Goal: Use online tool/utility: Utilize a website feature to perform a specific function

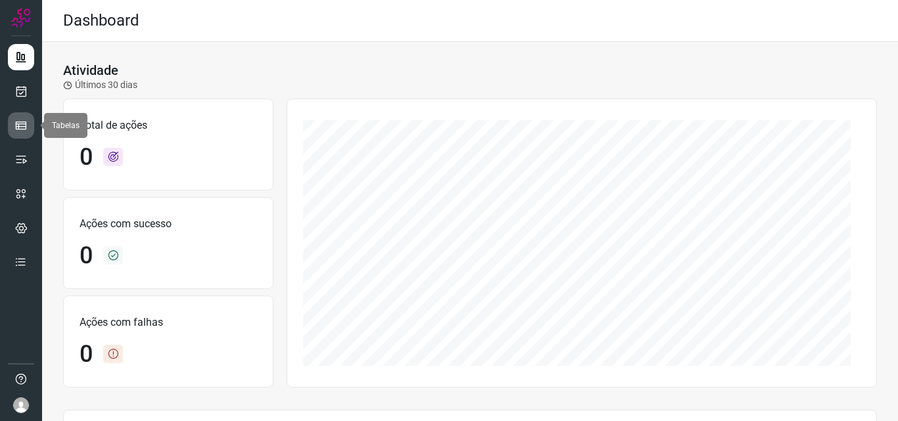
click at [24, 122] on icon at bounding box center [20, 125] width 13 height 13
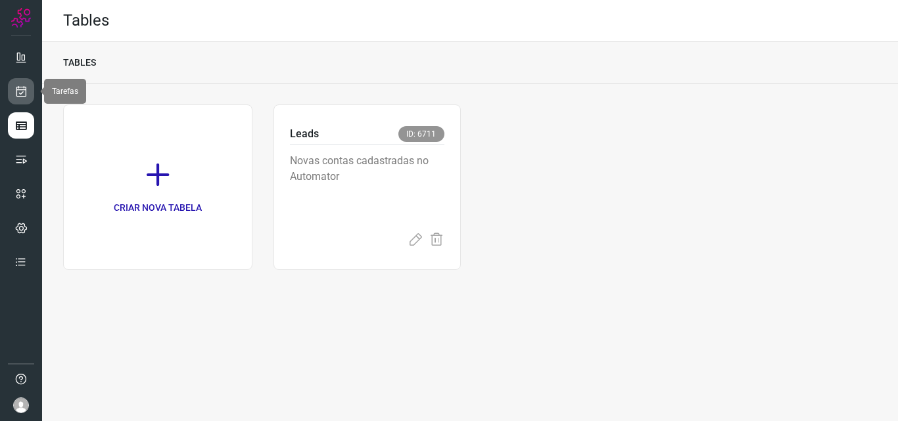
click at [34, 85] on link at bounding box center [21, 91] width 26 height 26
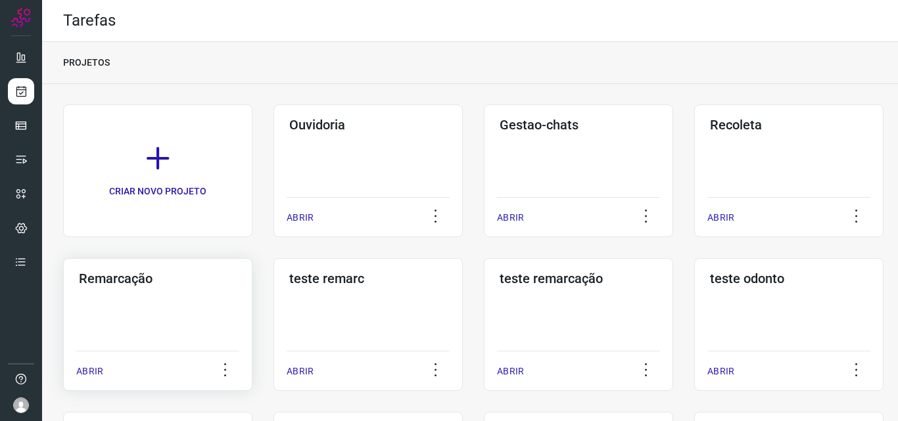
click at [189, 335] on div "Remarcação ABRIR" at bounding box center [157, 324] width 189 height 133
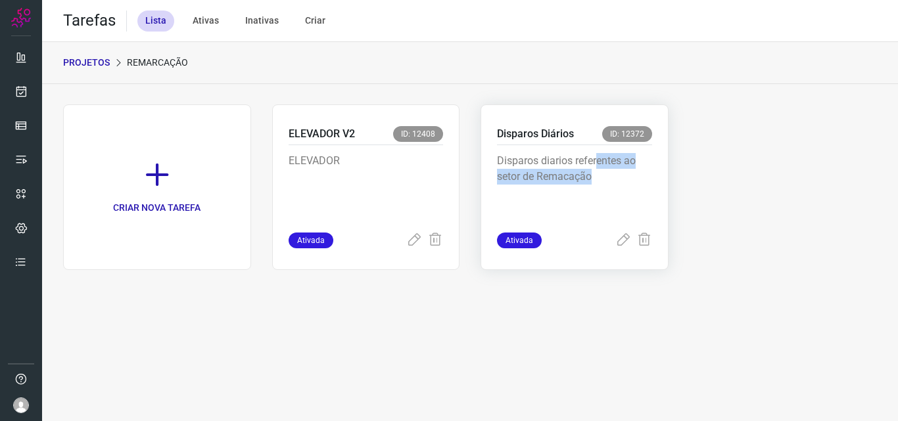
click at [598, 164] on p "Disparos diarios referentes ao setor de Remacação" at bounding box center [574, 186] width 155 height 66
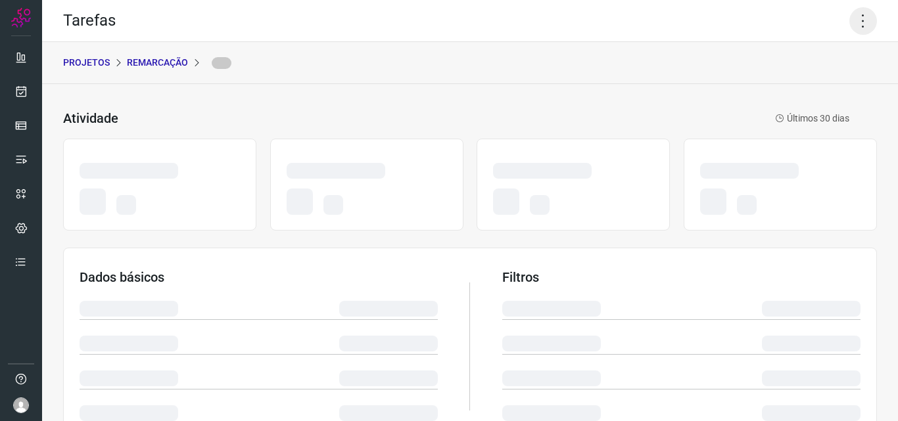
click at [861, 20] on icon at bounding box center [863, 21] width 28 height 28
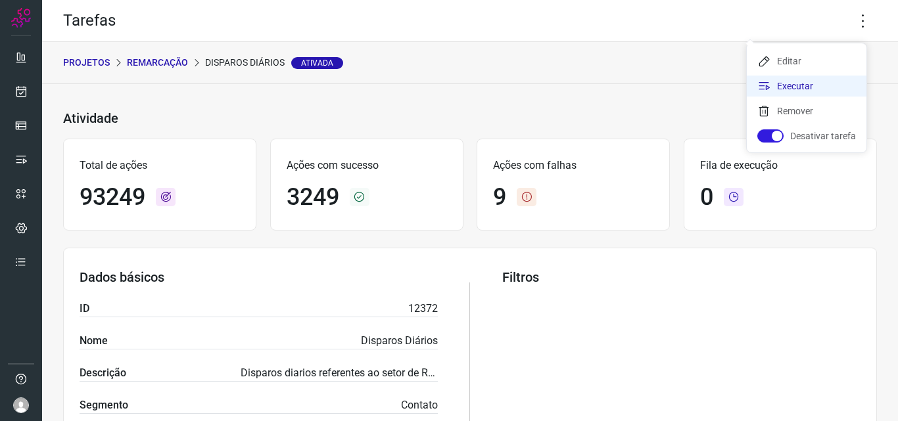
click at [799, 82] on li "Executar" at bounding box center [807, 86] width 120 height 21
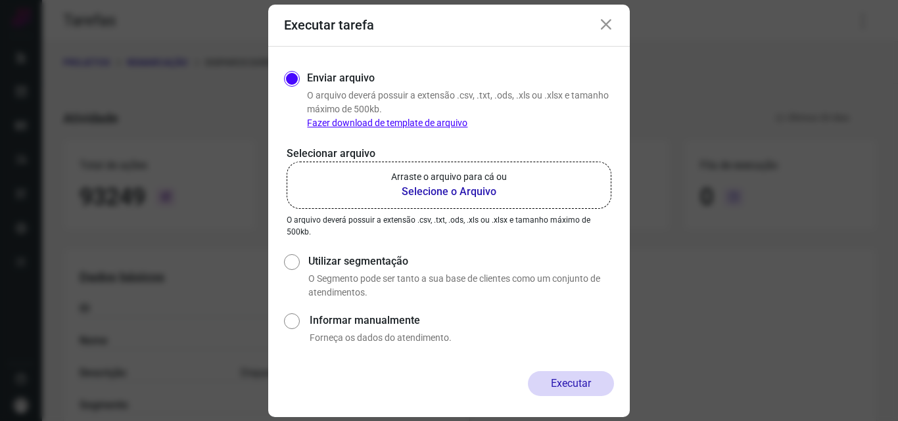
click at [493, 170] on label "Arraste o arquivo para cá ou Selecione o Arquivo" at bounding box center [449, 185] width 325 height 47
click at [0, 0] on input "Arraste o arquivo para cá ou Selecione o Arquivo" at bounding box center [0, 0] width 0 height 0
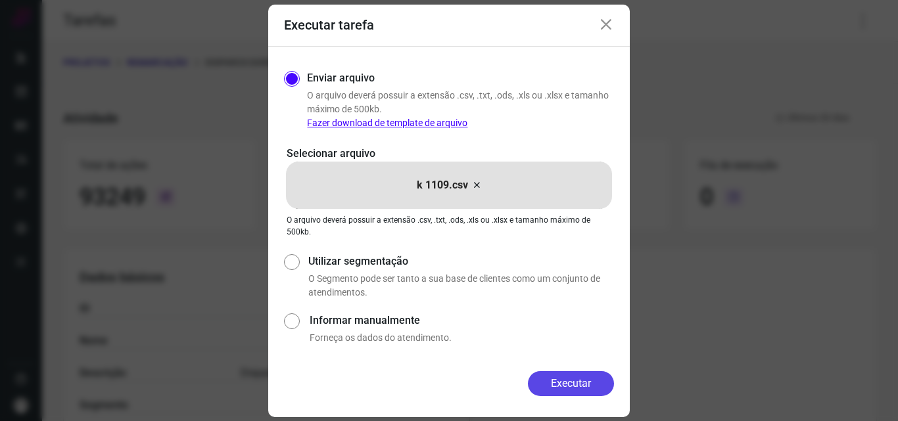
click at [554, 371] on div "Enviar arquivo O arquivo deverá possuir a extensão .csv, .txt, .ods, .xls ou .x…" at bounding box center [449, 209] width 362 height 325
click at [555, 377] on button "Executar" at bounding box center [571, 383] width 86 height 25
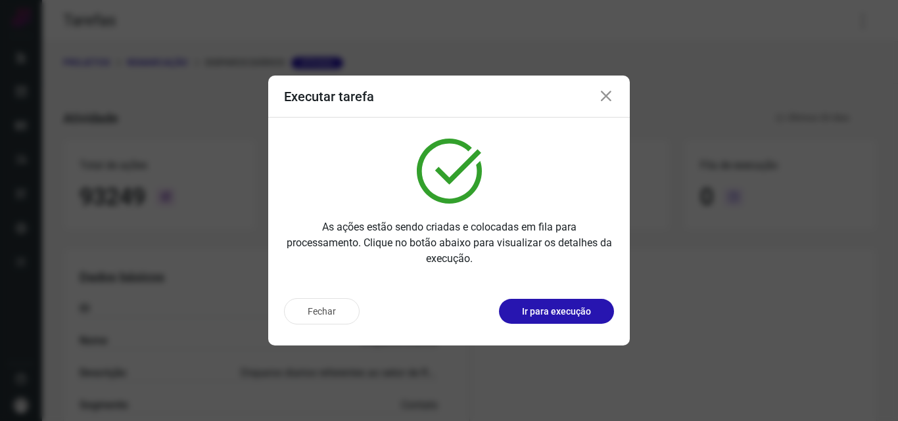
click at [558, 311] on p "Ir para execução" at bounding box center [556, 312] width 69 height 14
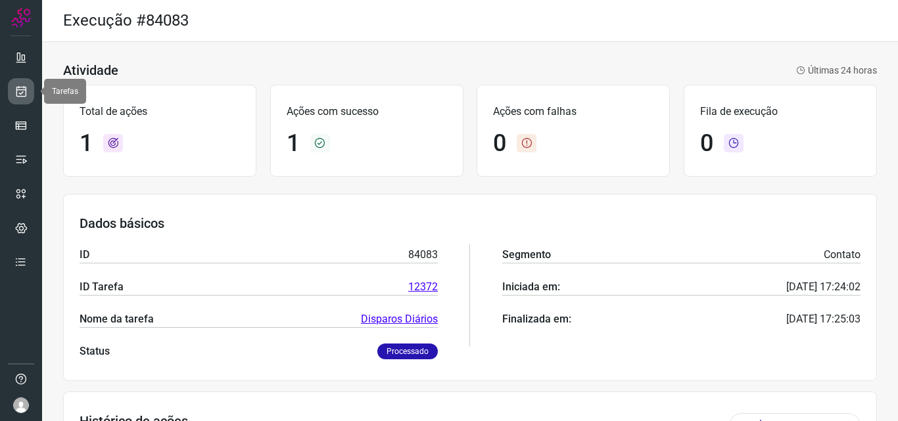
click at [24, 90] on icon at bounding box center [21, 91] width 14 height 13
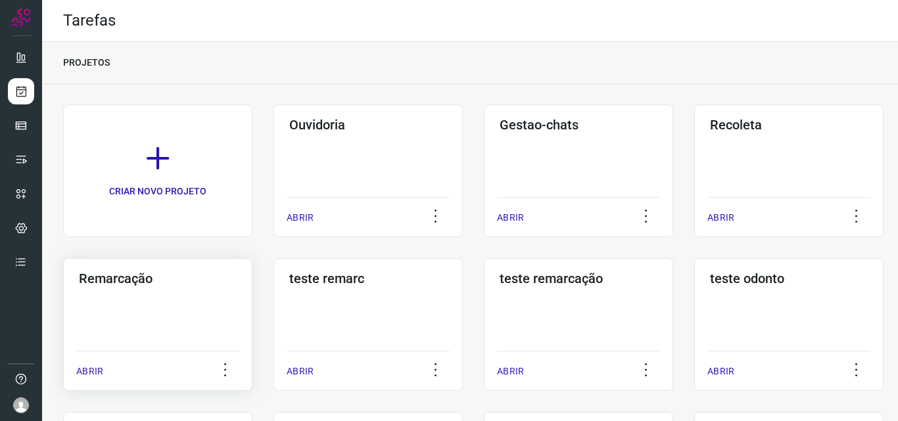
click at [113, 309] on div "Remarcação ABRIR" at bounding box center [157, 324] width 189 height 133
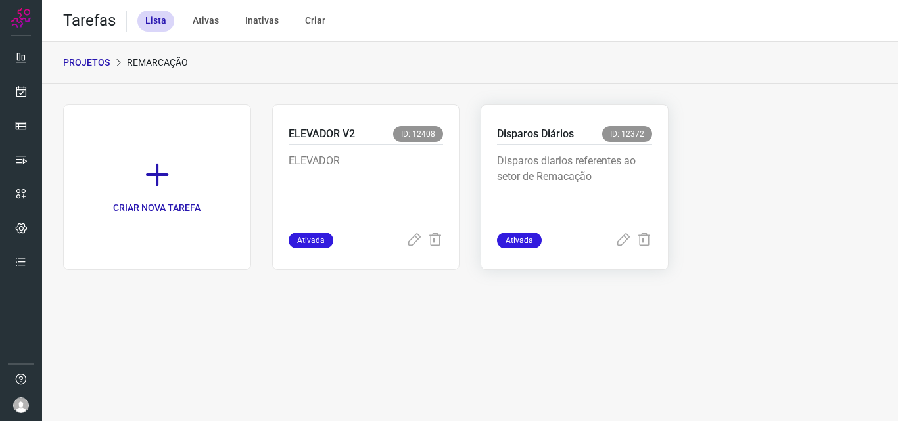
click at [568, 184] on p "Disparos diarios referentes ao setor de Remacação" at bounding box center [574, 186] width 155 height 66
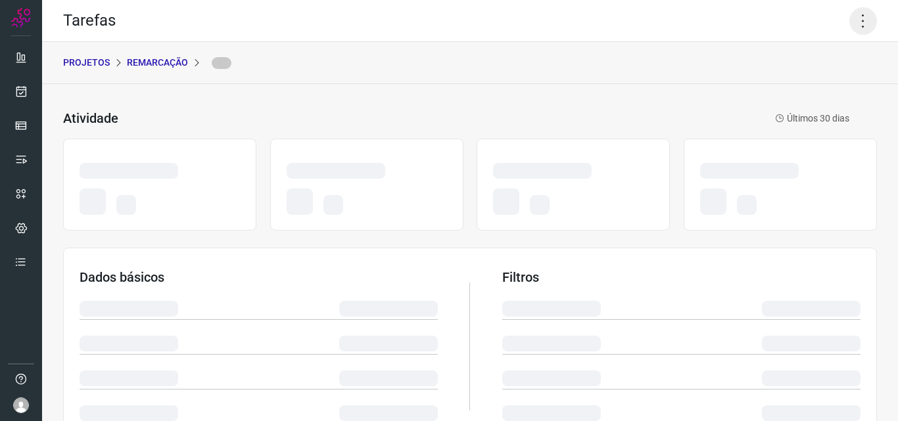
click at [857, 27] on icon at bounding box center [863, 21] width 28 height 28
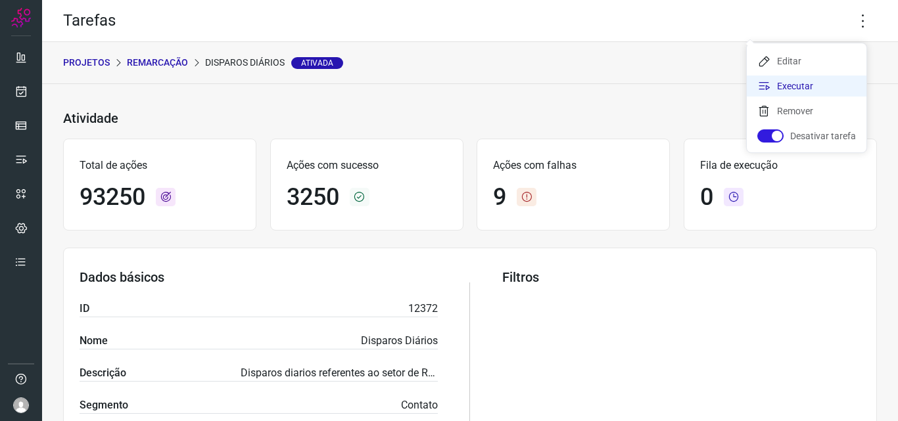
click at [829, 78] on li "Executar" at bounding box center [807, 86] width 120 height 21
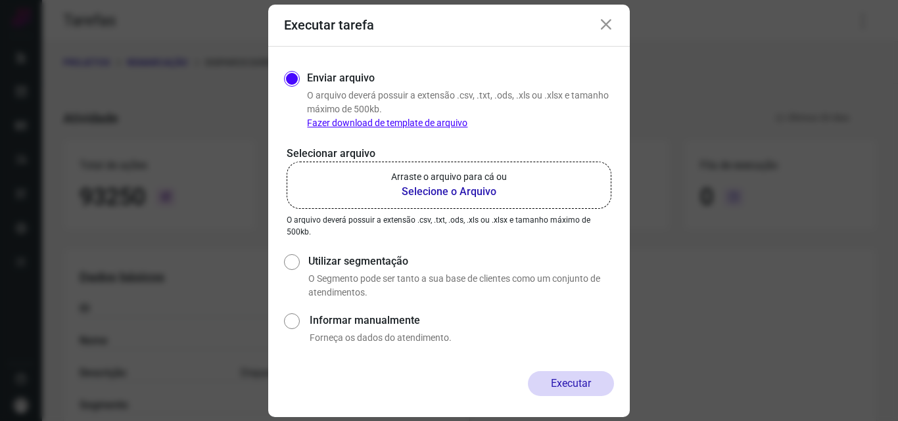
click at [486, 187] on b "Selecione o Arquivo" at bounding box center [449, 192] width 116 height 16
click at [0, 0] on input "Arraste o arquivo para cá ou Selecione o Arquivo" at bounding box center [0, 0] width 0 height 0
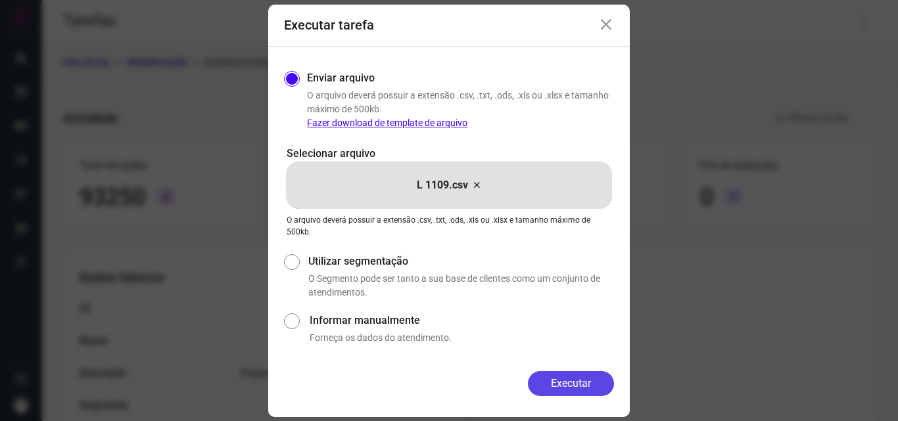
click at [557, 379] on button "Executar" at bounding box center [571, 383] width 86 height 25
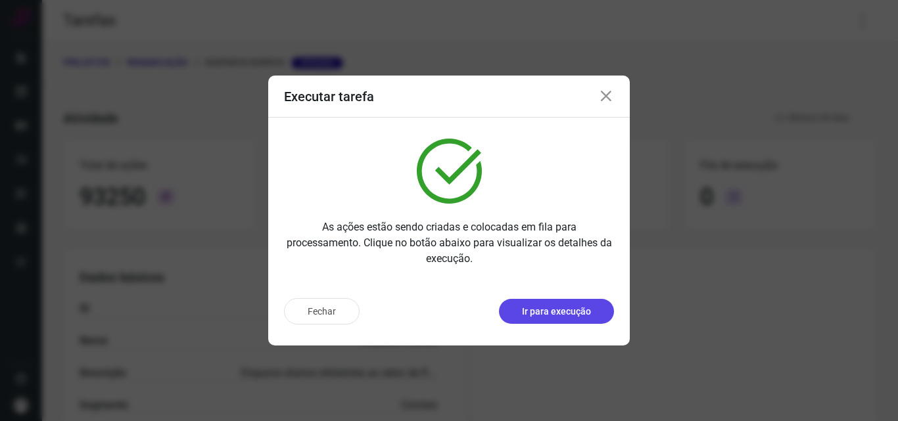
click at [580, 306] on p "Ir para execução" at bounding box center [556, 312] width 69 height 14
